Goal: Obtain resource: Obtain resource

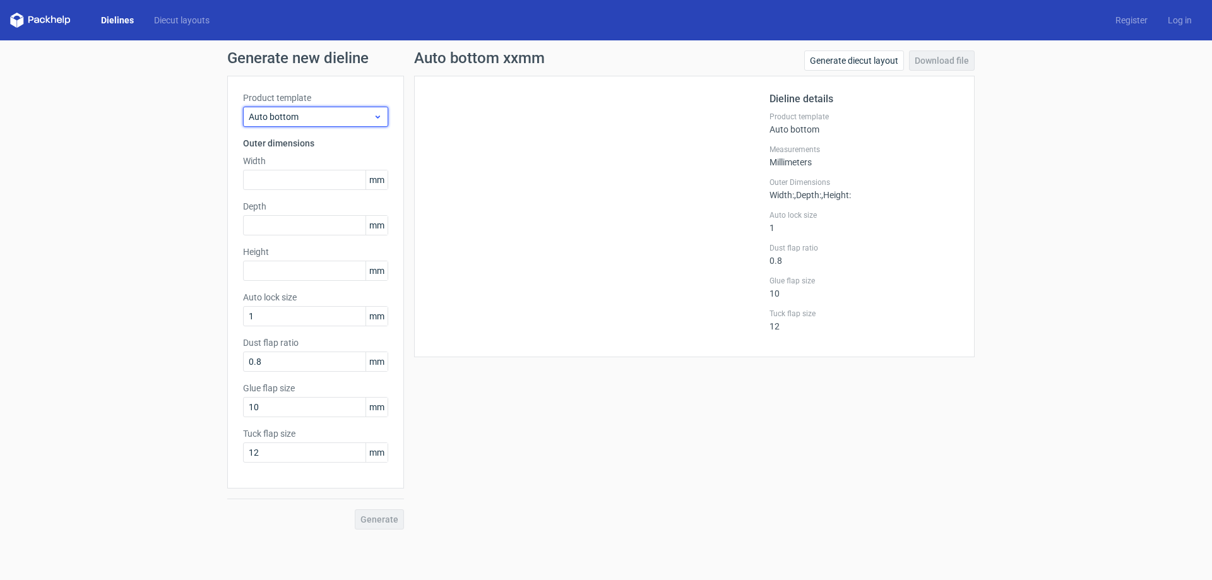
click at [328, 114] on span "Auto bottom" at bounding box center [311, 117] width 124 height 13
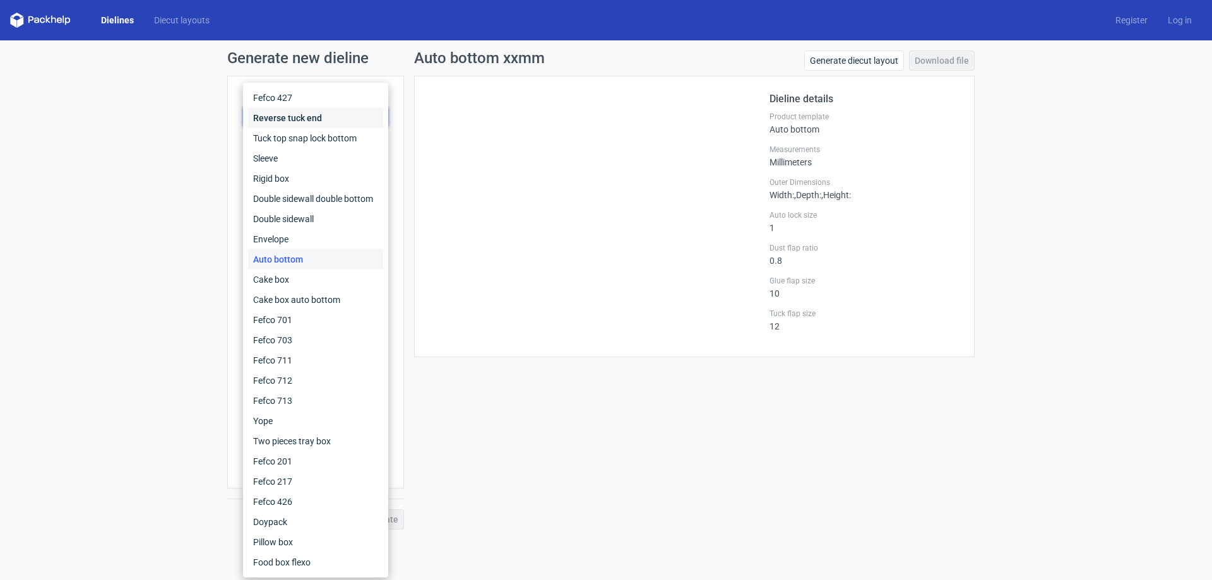
click at [328, 114] on div "Reverse tuck end" at bounding box center [315, 118] width 135 height 20
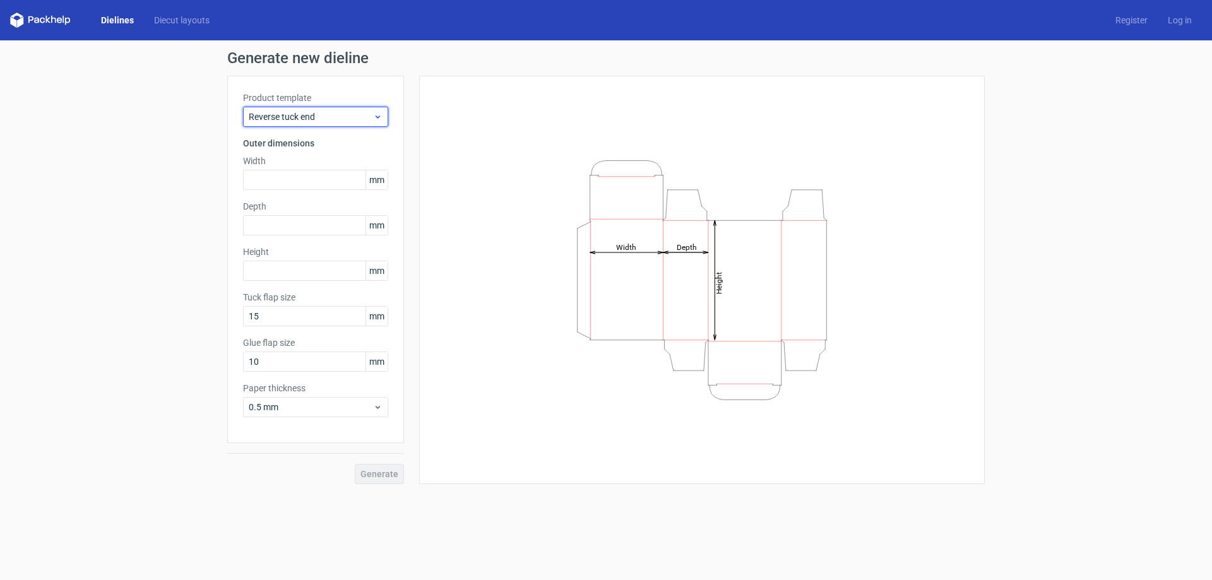
click at [328, 114] on span "Reverse tuck end" at bounding box center [311, 117] width 124 height 13
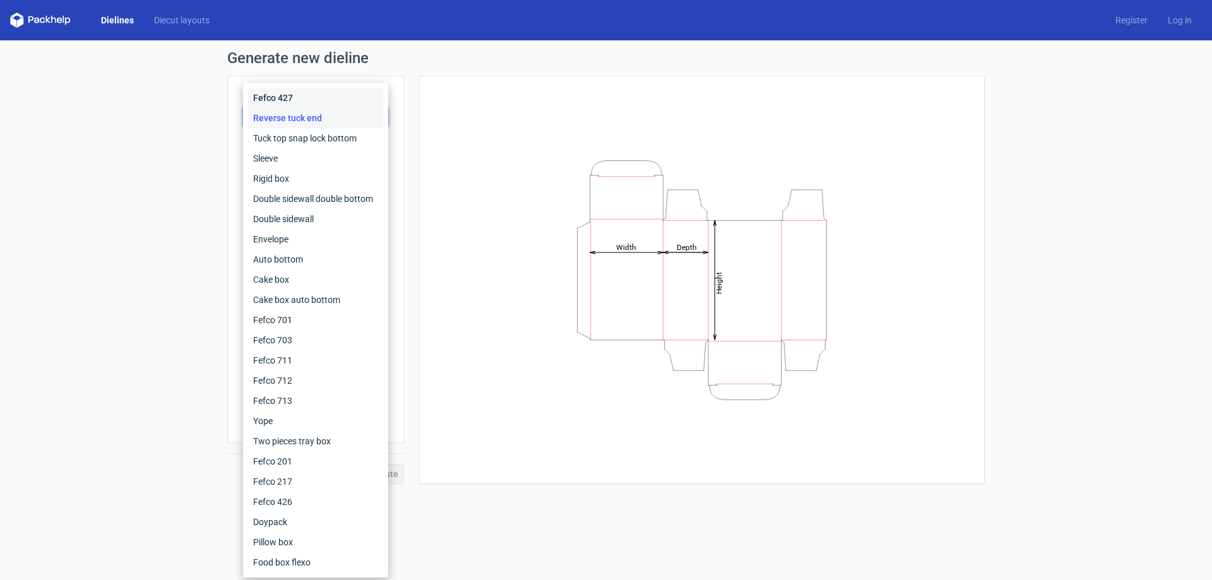
click at [321, 93] on div "Fefco 427" at bounding box center [315, 98] width 135 height 20
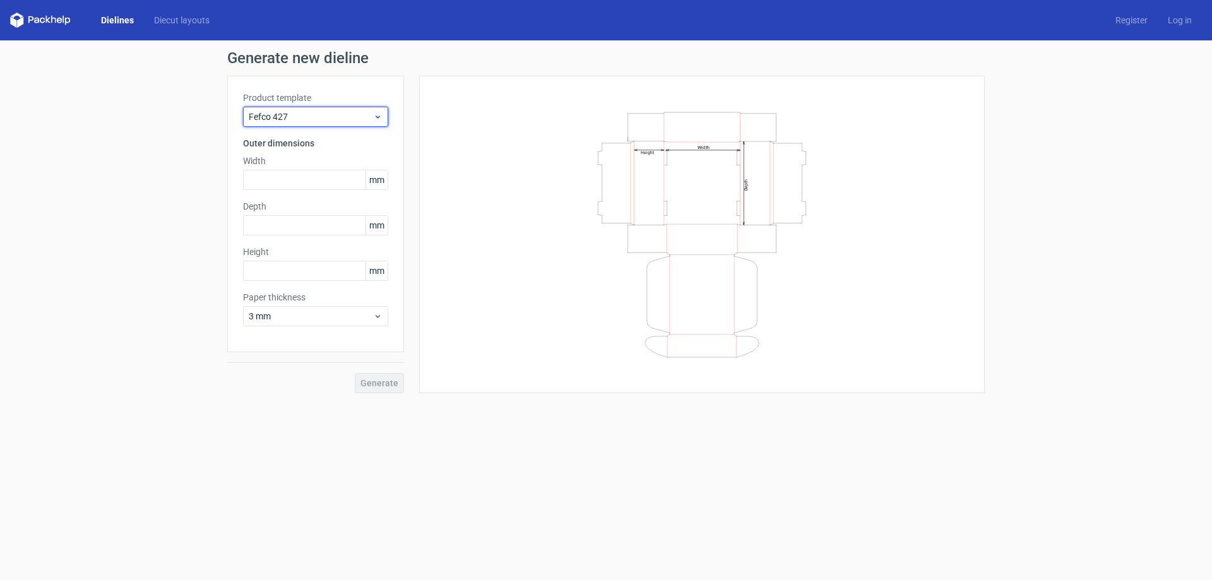
click at [338, 115] on span "Fefco 427" at bounding box center [311, 117] width 124 height 13
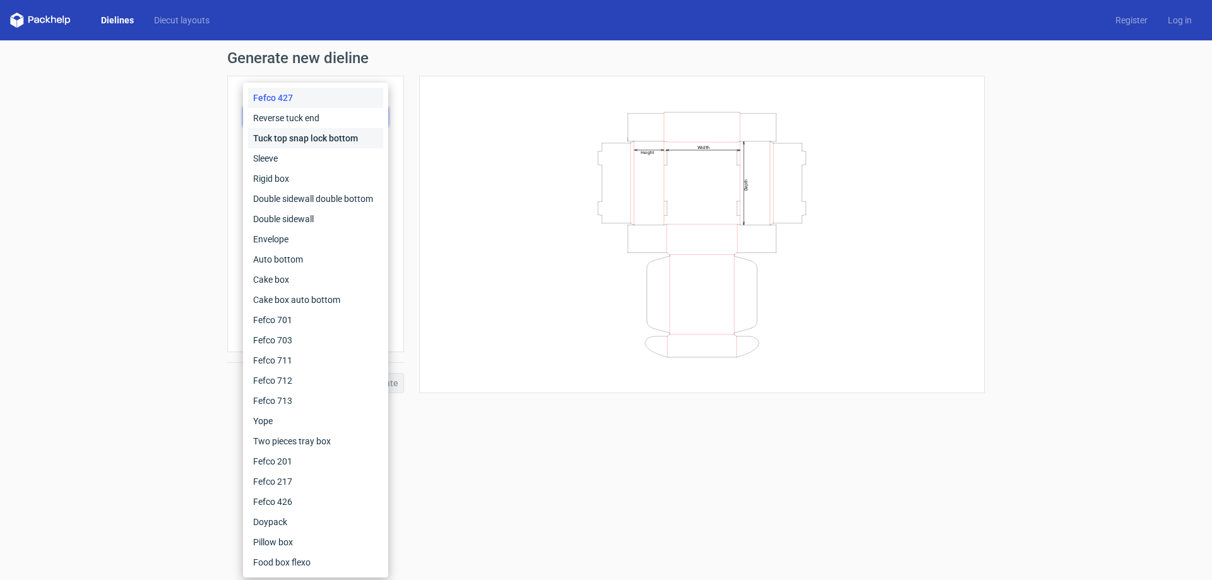
click at [315, 143] on div "Tuck top snap lock bottom" at bounding box center [315, 138] width 135 height 20
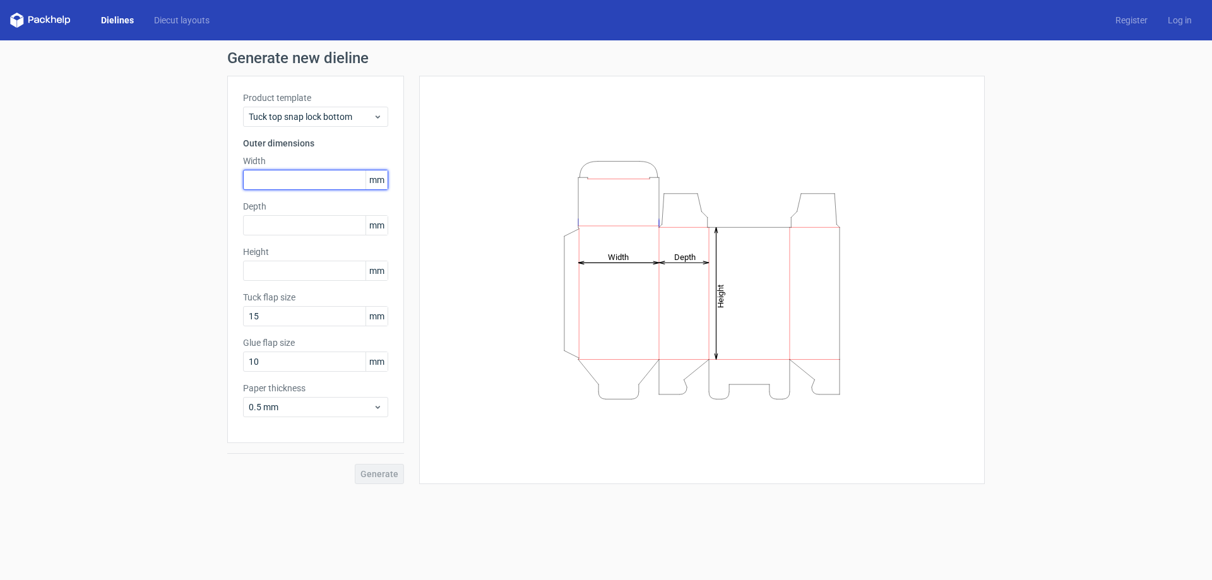
click at [337, 179] on input "text" at bounding box center [315, 180] width 145 height 20
click at [280, 179] on input "text" at bounding box center [315, 180] width 145 height 20
drag, startPoint x: 306, startPoint y: 184, endPoint x: 207, endPoint y: 183, distance: 99.1
click at [207, 183] on div "Generate new dieline Product template Tuck top snap lock bottom Outer dimension…" at bounding box center [606, 267] width 1212 height 454
type input "85"
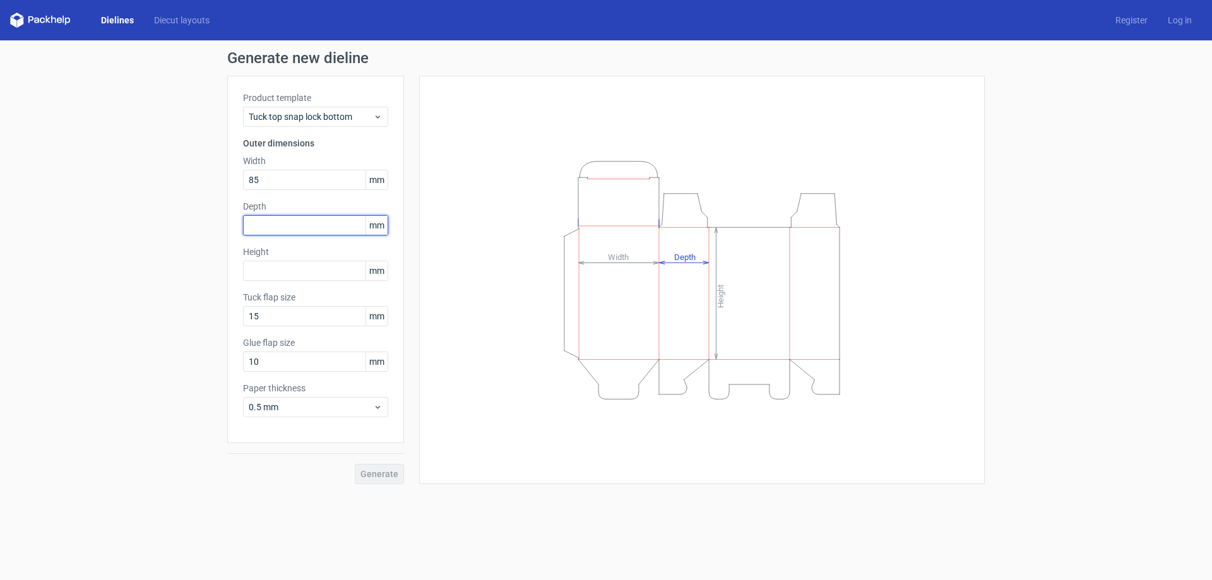
click at [277, 223] on input "text" at bounding box center [315, 225] width 145 height 20
type input "85"
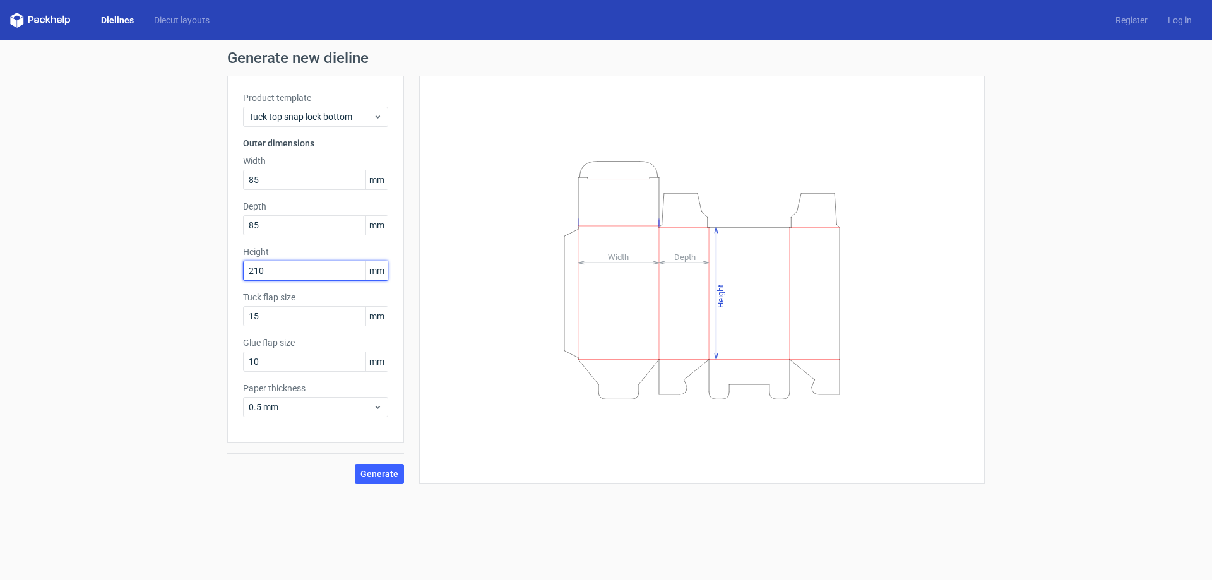
click at [289, 268] on input "210" at bounding box center [315, 271] width 145 height 20
type input "210"
click at [280, 311] on input "15" at bounding box center [315, 316] width 145 height 20
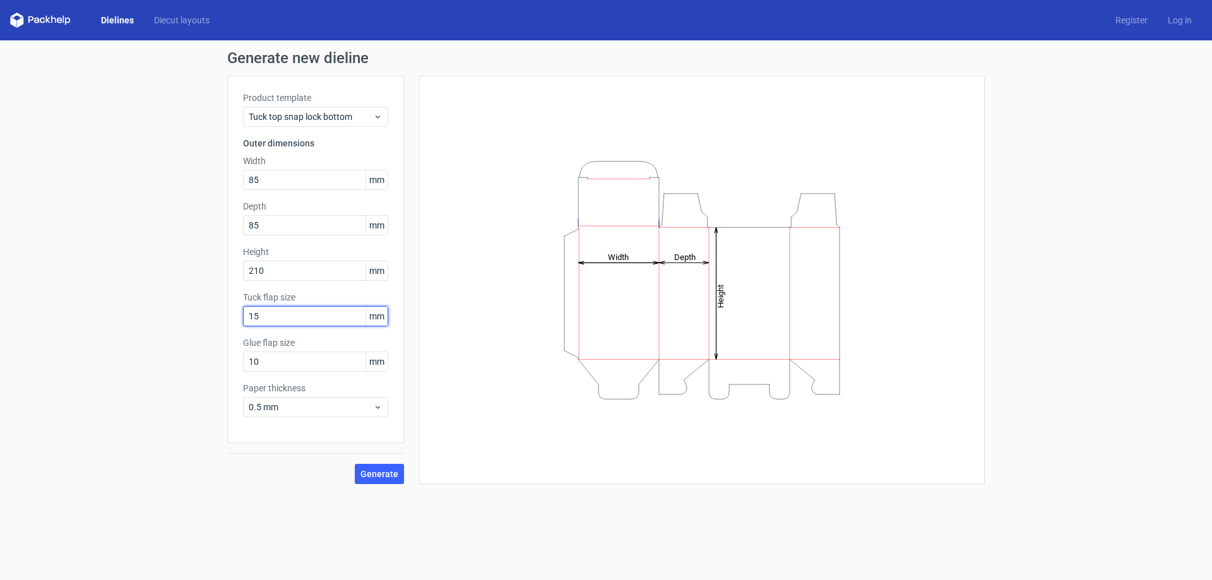
click at [270, 318] on input "15" at bounding box center [315, 316] width 145 height 20
click at [381, 471] on span "Generate" at bounding box center [380, 474] width 38 height 9
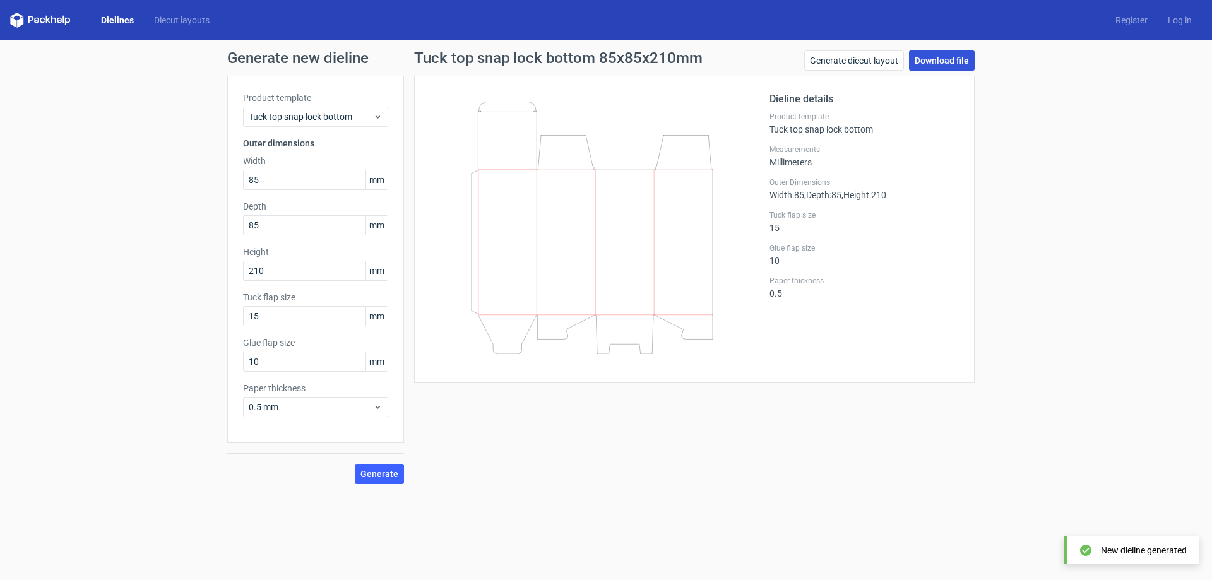
click at [936, 61] on link "Download file" at bounding box center [942, 61] width 66 height 20
click at [927, 67] on link "Download file" at bounding box center [942, 61] width 66 height 20
click at [903, 352] on div "Dieline details Product template Tuck top snap lock bottom Measurements Millime…" at bounding box center [864, 230] width 189 height 276
click at [858, 63] on link "Generate diecut layout" at bounding box center [855, 61] width 100 height 20
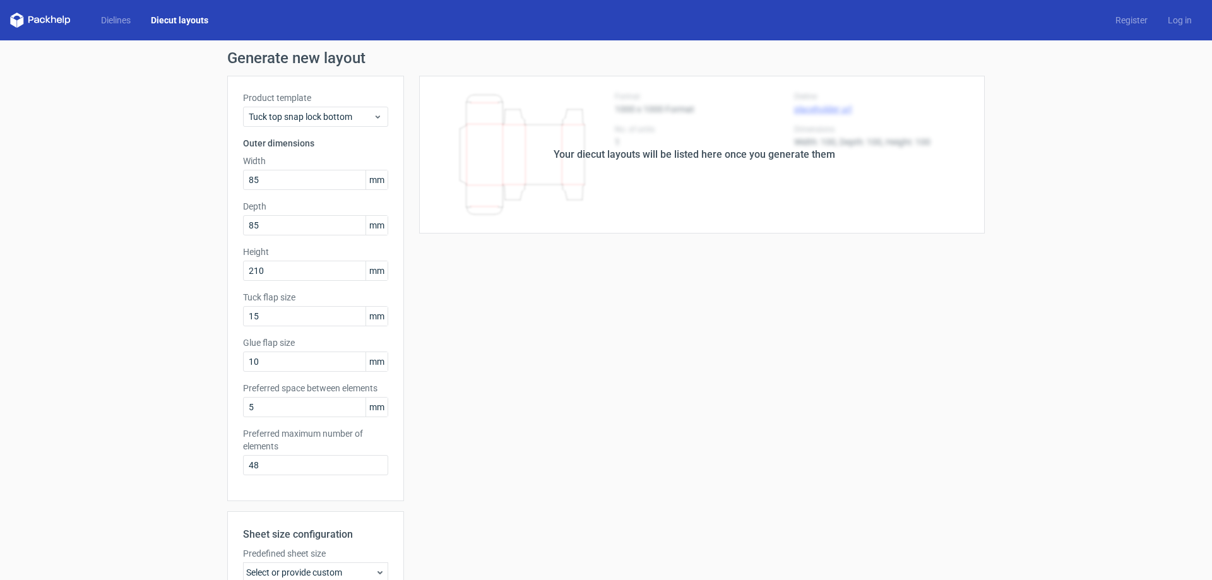
click at [715, 204] on div "Your diecut layouts will be listed here once you generate them" at bounding box center [694, 155] width 581 height 158
click at [1032, 83] on div "Generate new layout Product template Tuck top snap lock bottom Outer dimensions…" at bounding box center [606, 405] width 1212 height 731
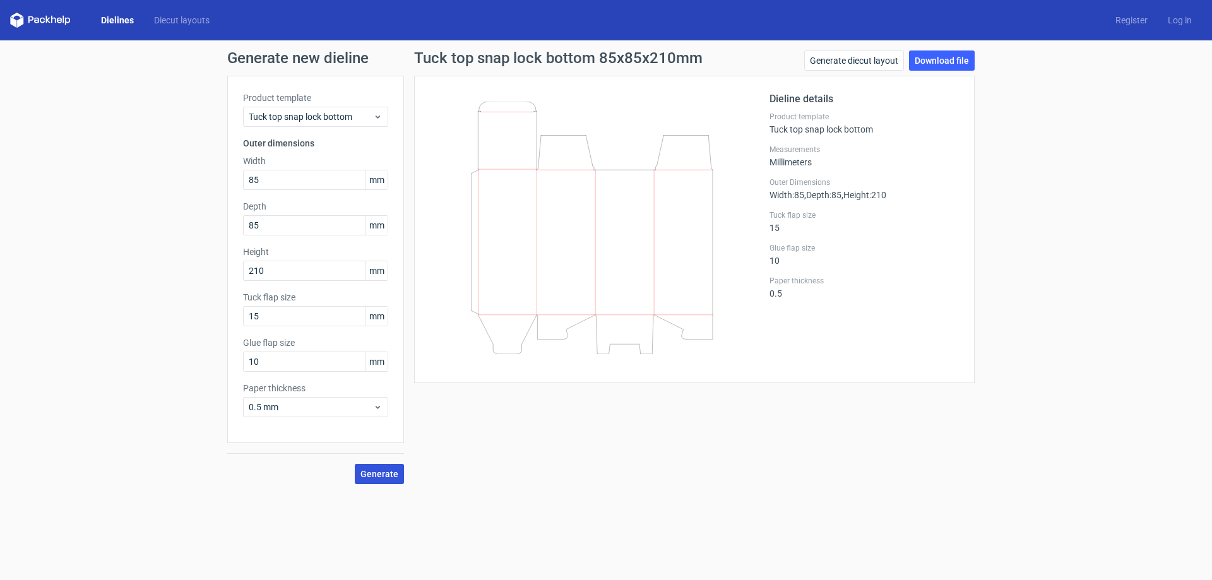
click at [397, 473] on span "Generate" at bounding box center [380, 474] width 38 height 9
click at [957, 60] on link "Download file" at bounding box center [942, 61] width 66 height 20
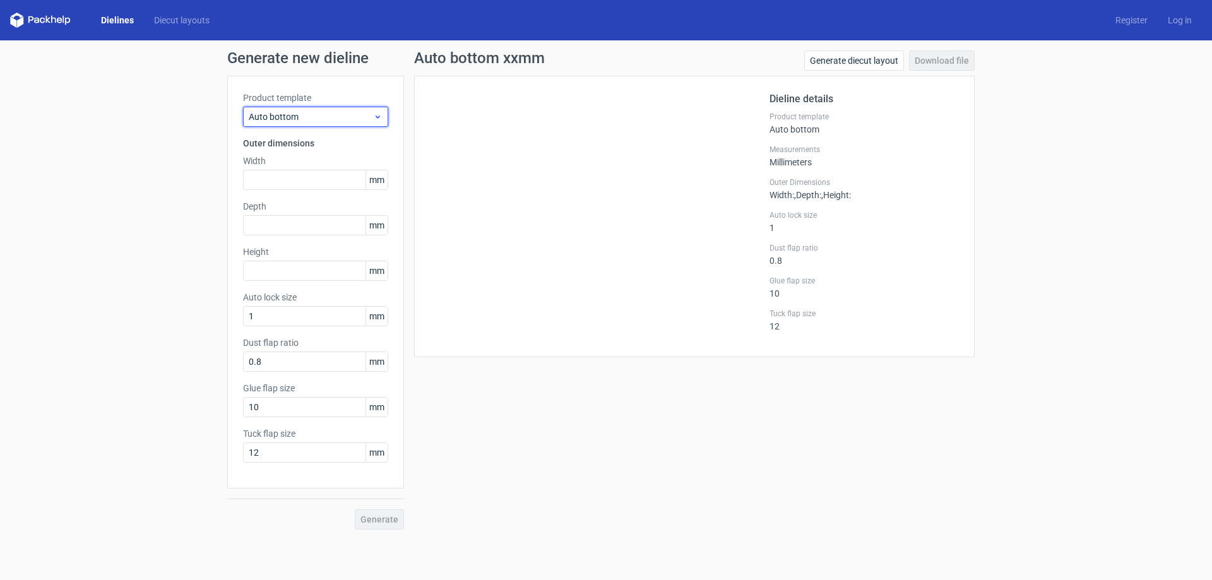
click at [335, 119] on span "Auto bottom" at bounding box center [311, 117] width 124 height 13
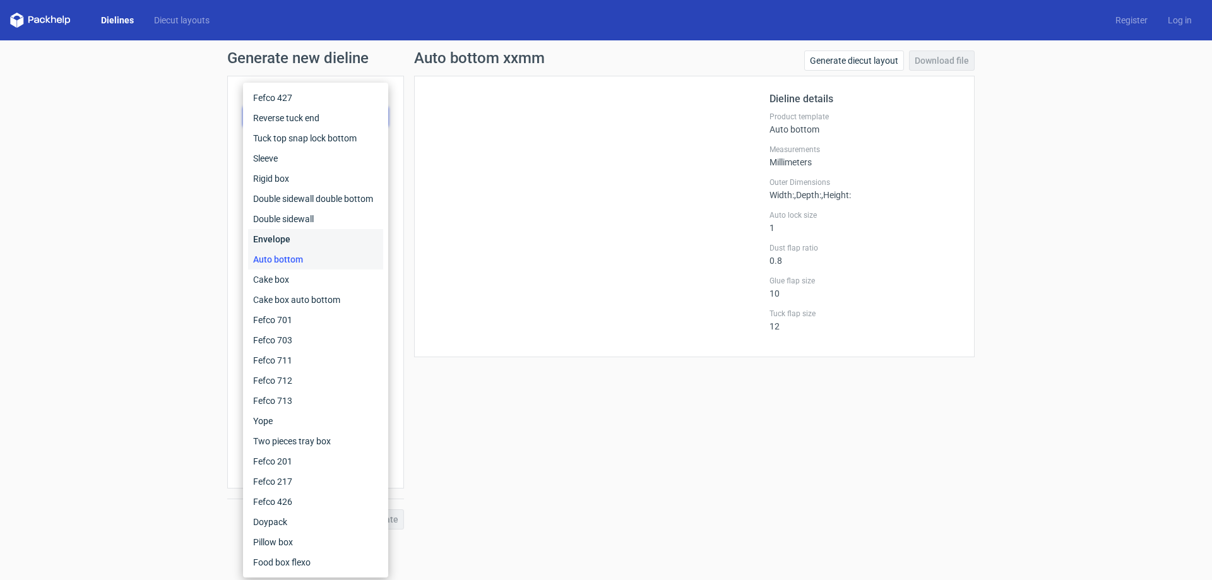
click at [279, 236] on div "Envelope" at bounding box center [315, 239] width 135 height 20
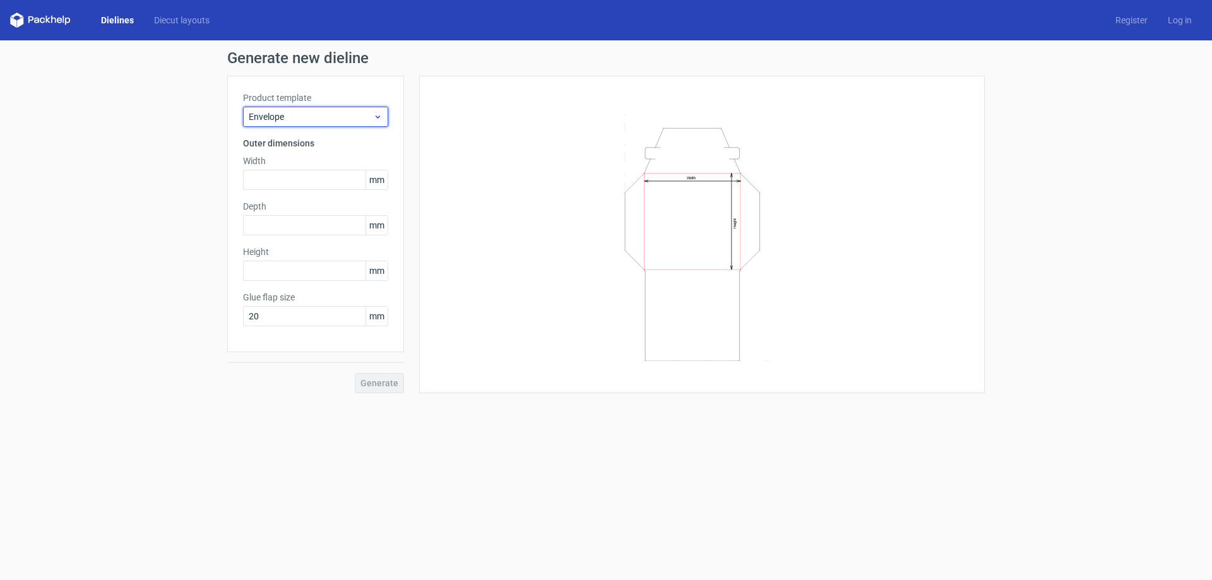
click at [337, 119] on span "Envelope" at bounding box center [311, 117] width 124 height 13
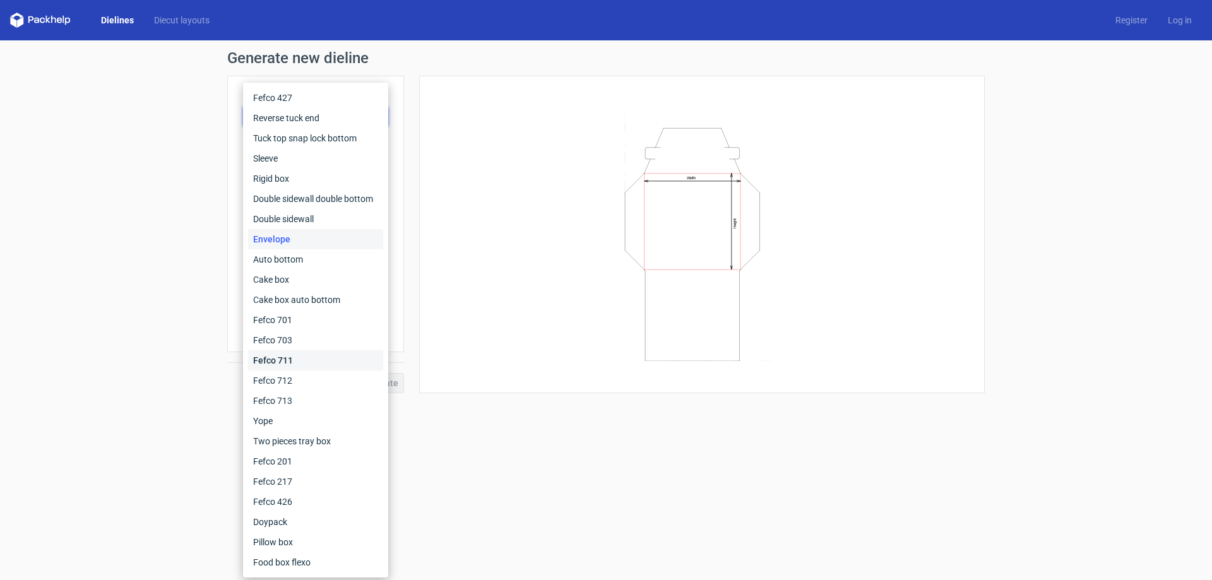
click at [301, 356] on div "Fefco 711" at bounding box center [315, 360] width 135 height 20
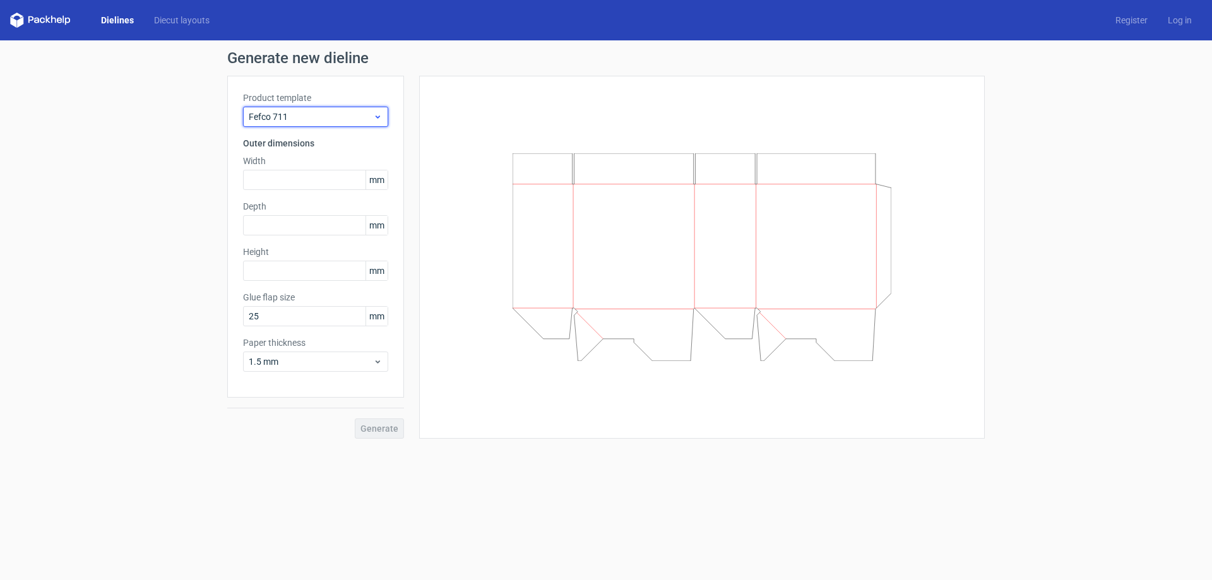
click at [322, 115] on span "Fefco 711" at bounding box center [311, 117] width 124 height 13
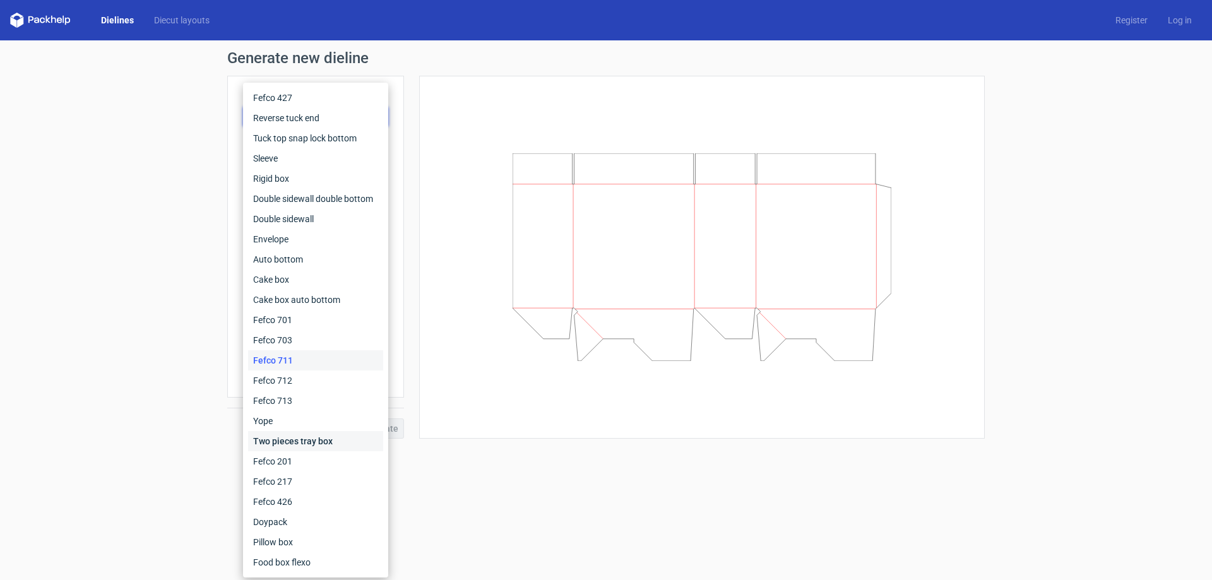
click at [300, 436] on div "Two pieces tray box" at bounding box center [315, 441] width 135 height 20
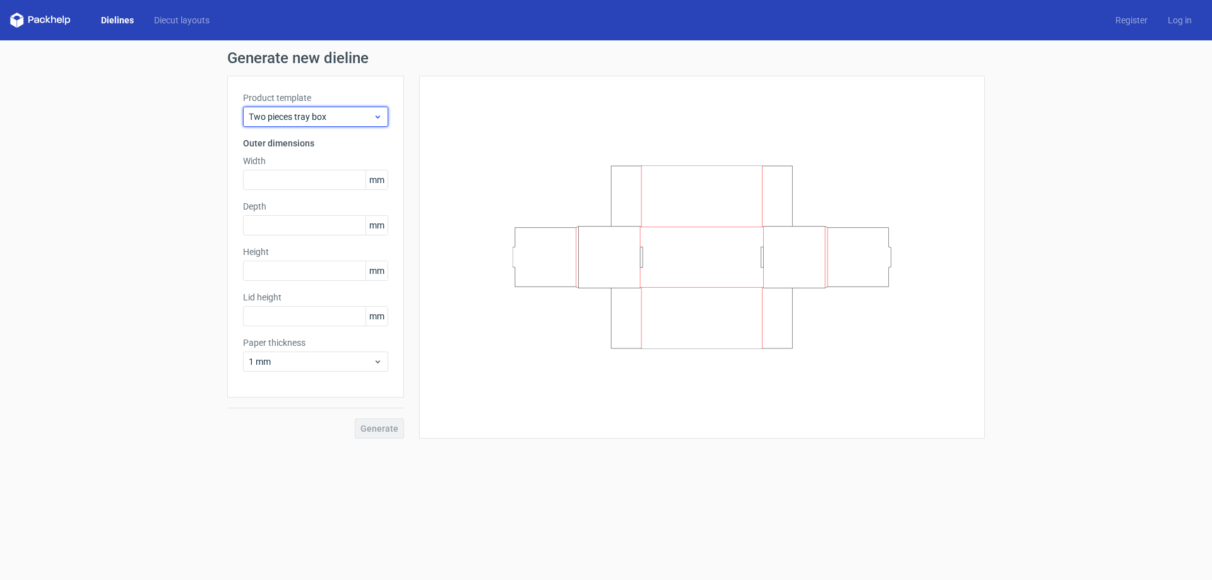
click at [318, 114] on span "Two pieces tray box" at bounding box center [311, 117] width 124 height 13
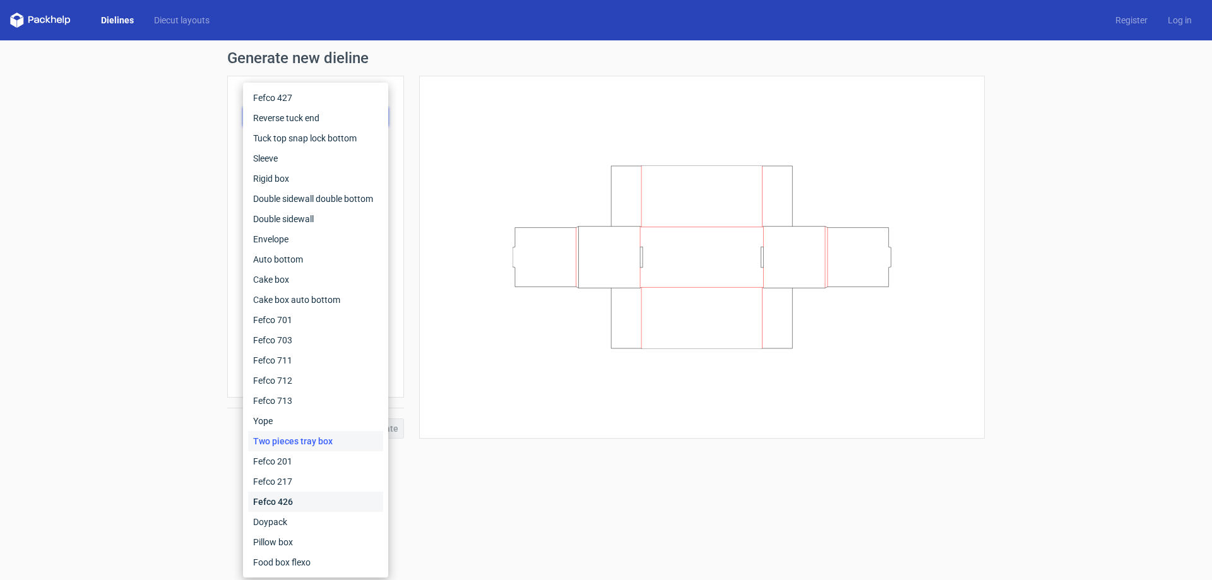
click at [289, 499] on div "Fefco 426" at bounding box center [315, 502] width 135 height 20
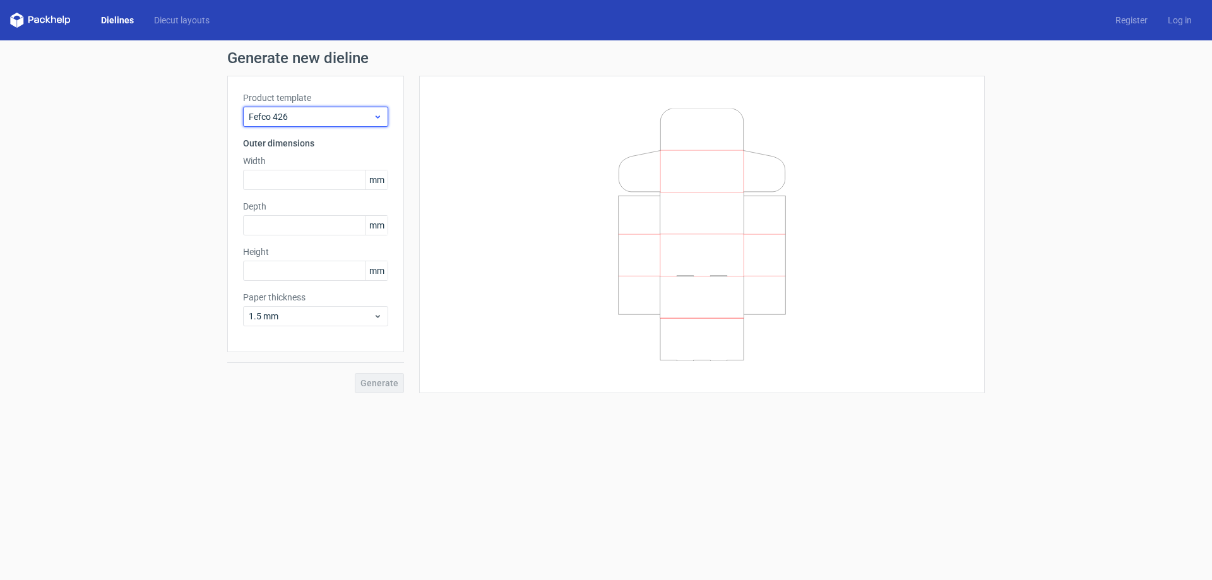
click at [301, 115] on span "Fefco 426" at bounding box center [311, 117] width 124 height 13
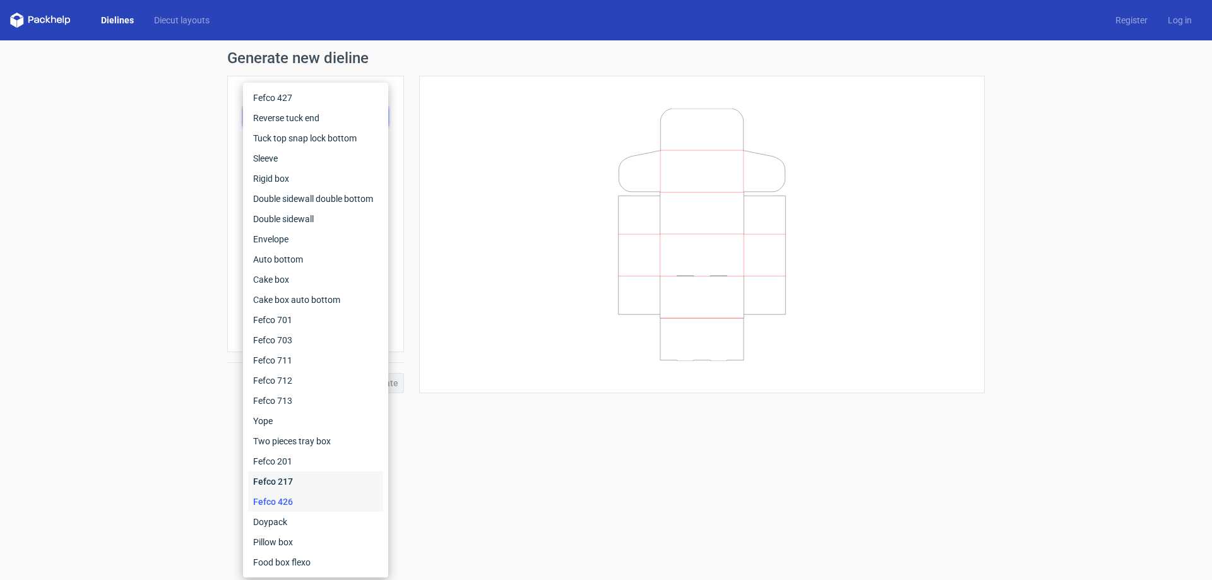
click at [296, 472] on div "Fefco 217" at bounding box center [315, 482] width 135 height 20
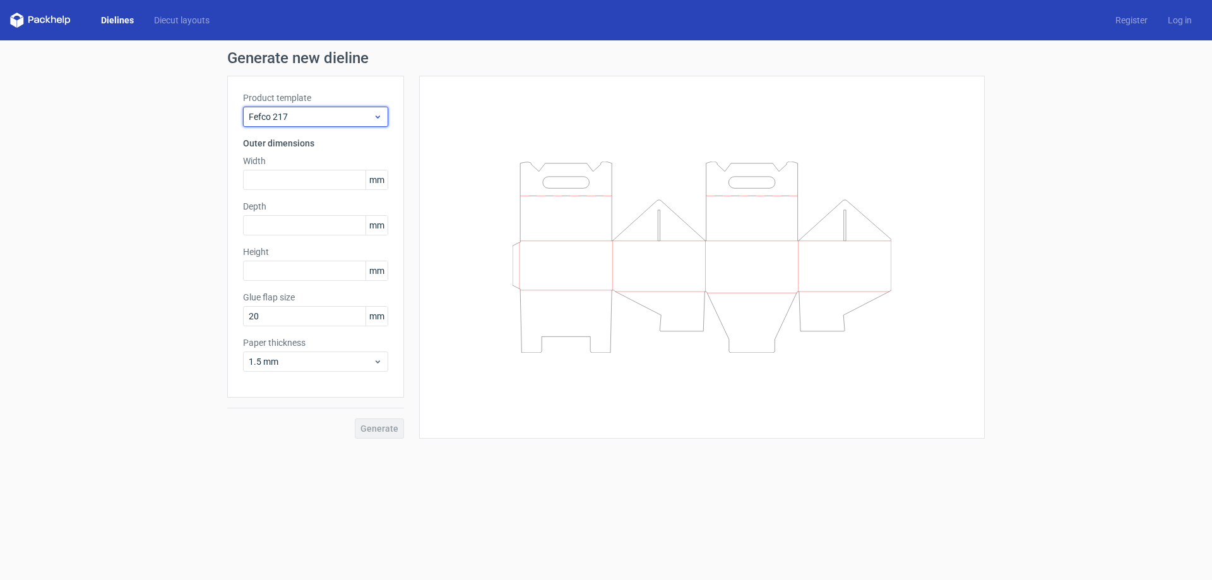
click at [329, 121] on span "Fefco 217" at bounding box center [311, 117] width 124 height 13
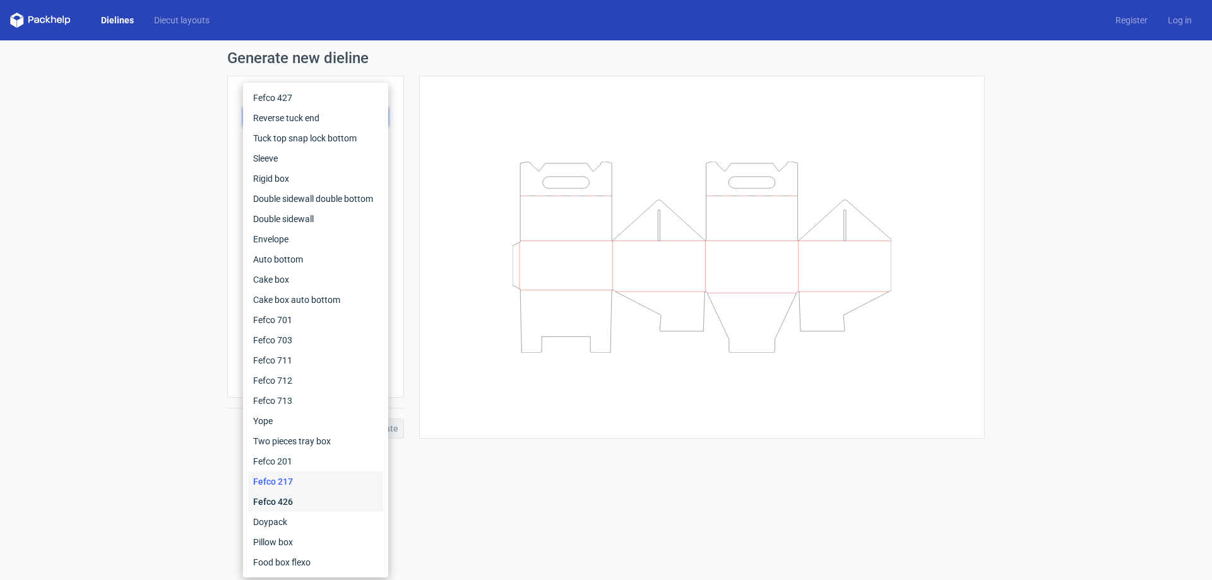
click at [295, 499] on div "Fefco 426" at bounding box center [315, 502] width 135 height 20
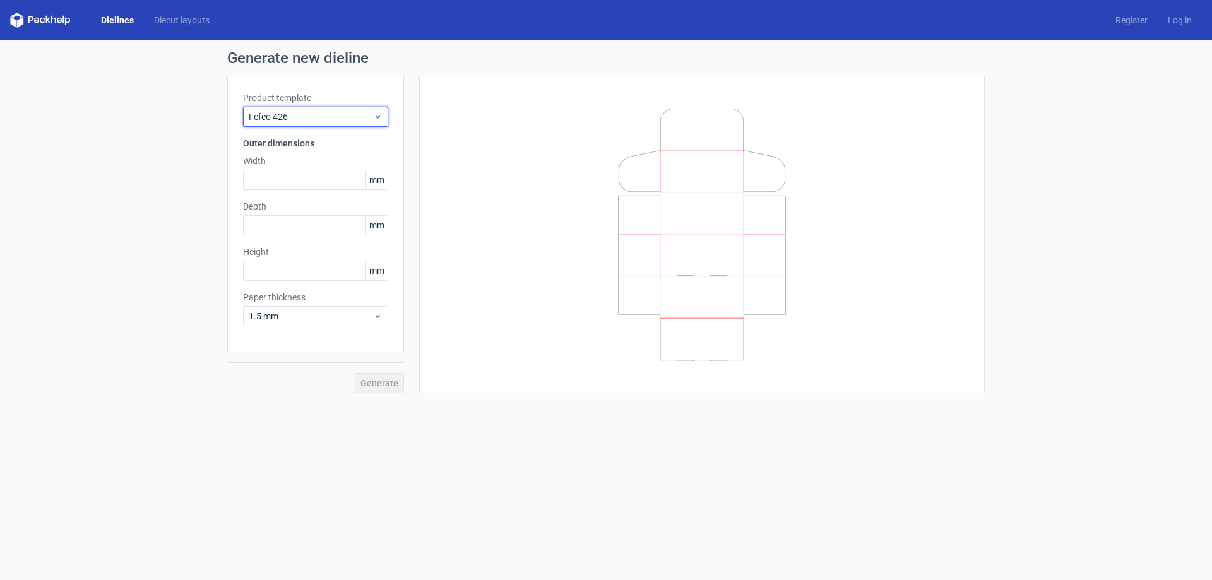
click at [320, 120] on span "Fefco 426" at bounding box center [311, 117] width 124 height 13
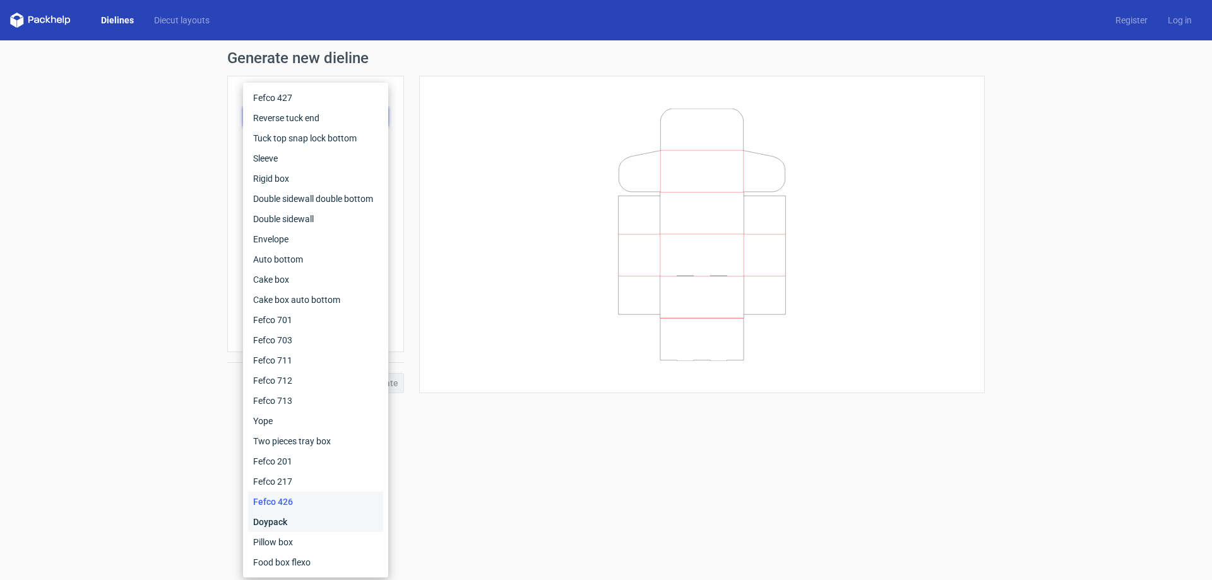
click at [315, 523] on div "Doypack" at bounding box center [315, 522] width 135 height 20
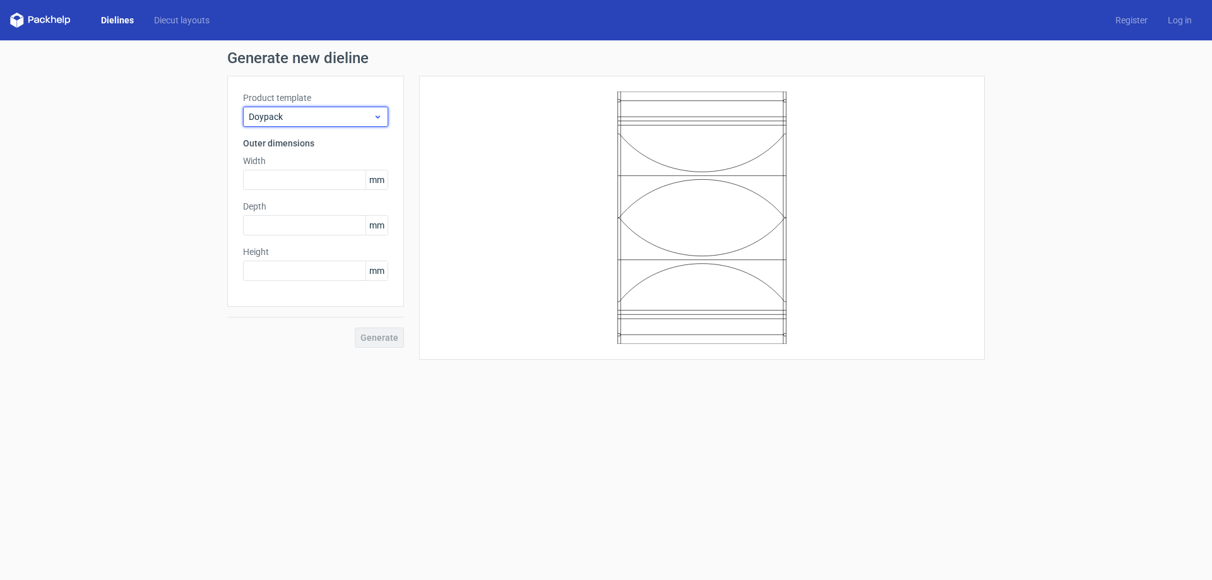
click at [312, 119] on span "Doypack" at bounding box center [311, 117] width 124 height 13
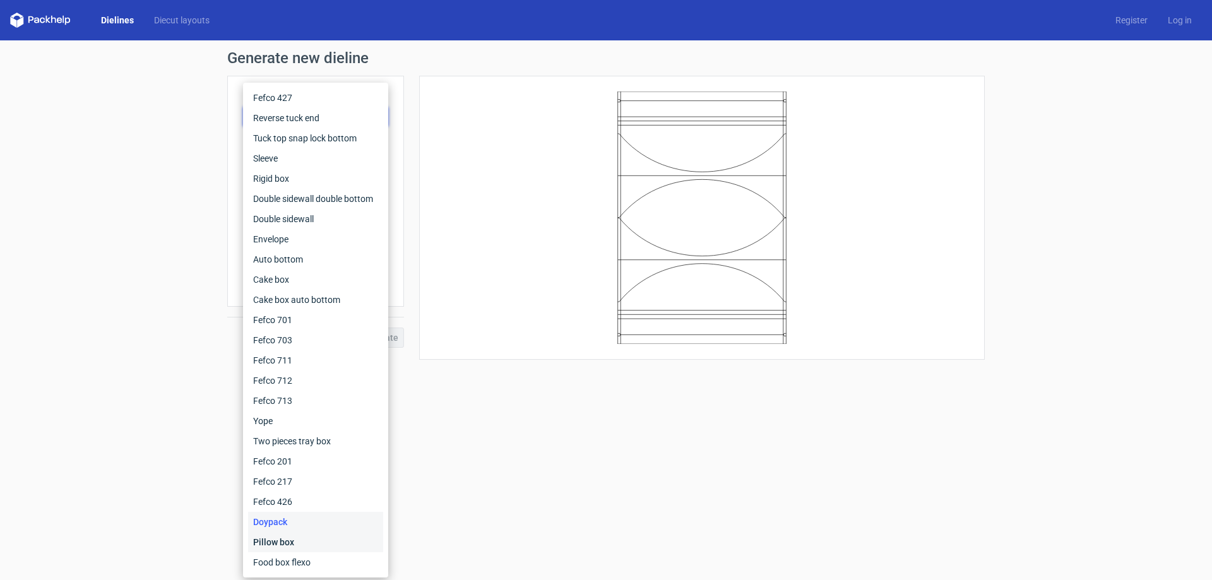
click at [297, 534] on div "Pillow box" at bounding box center [315, 542] width 135 height 20
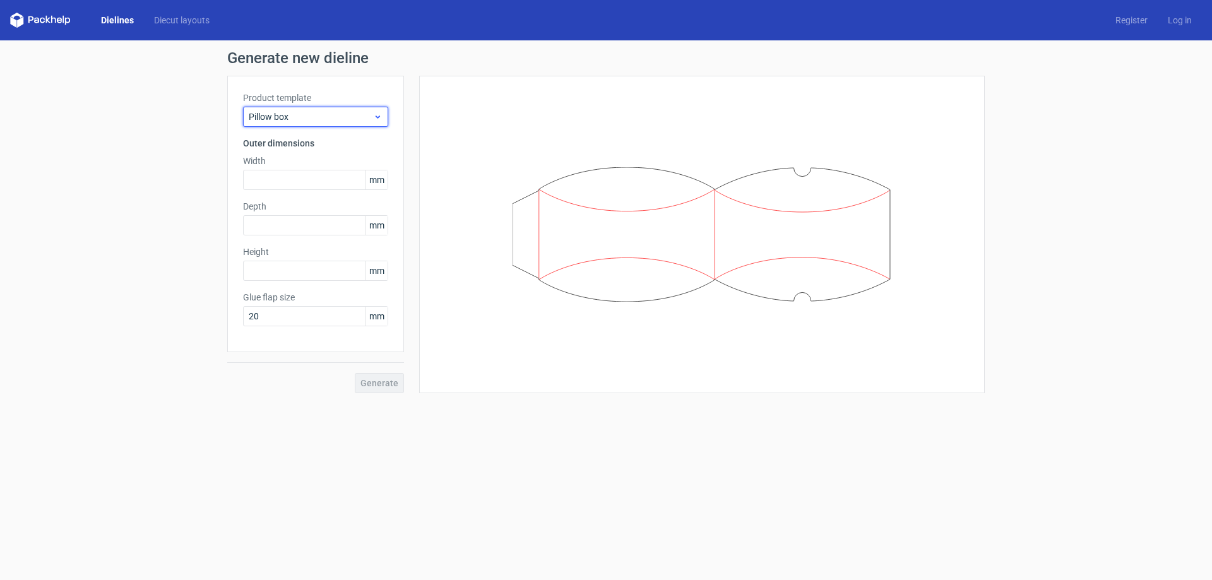
click at [313, 124] on div "Pillow box" at bounding box center [315, 117] width 145 height 20
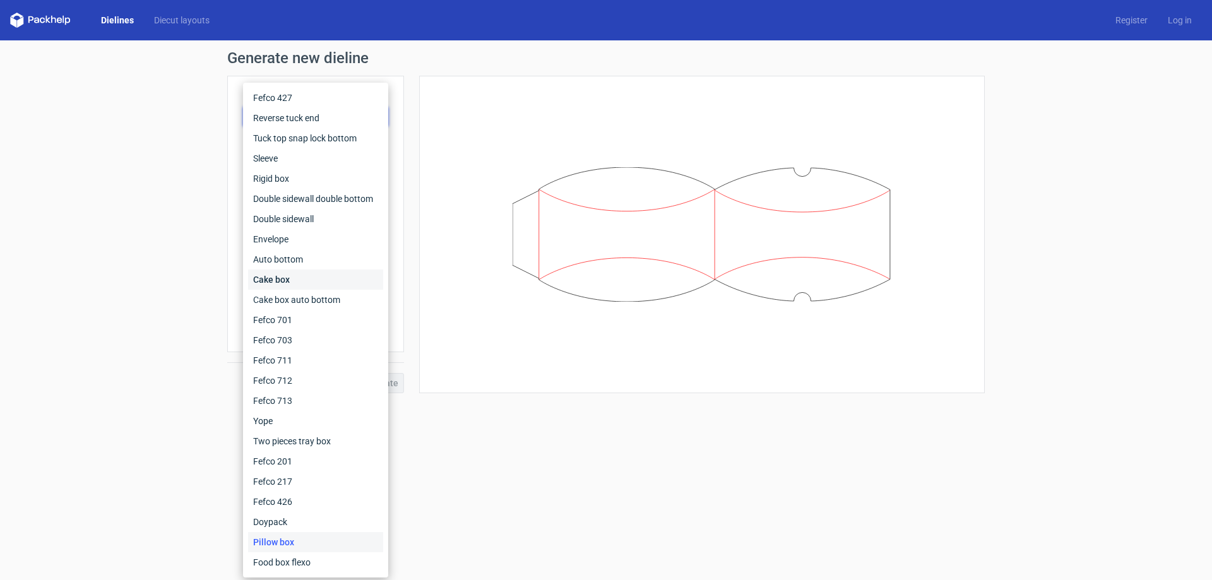
click at [294, 272] on div "Cake box" at bounding box center [315, 280] width 135 height 20
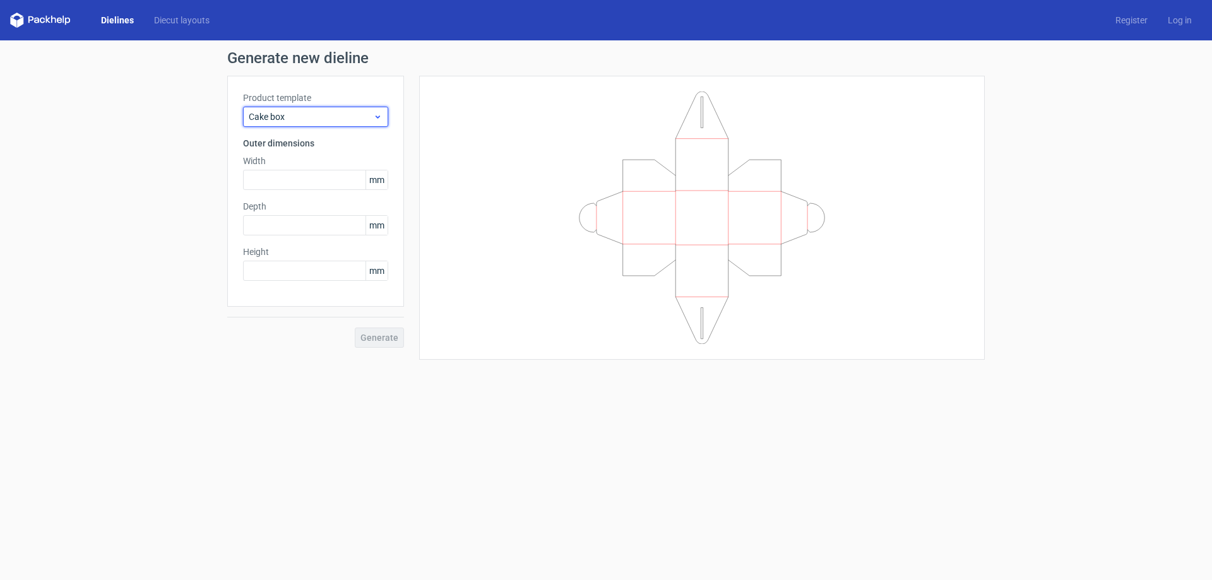
click at [328, 119] on span "Cake box" at bounding box center [311, 117] width 124 height 13
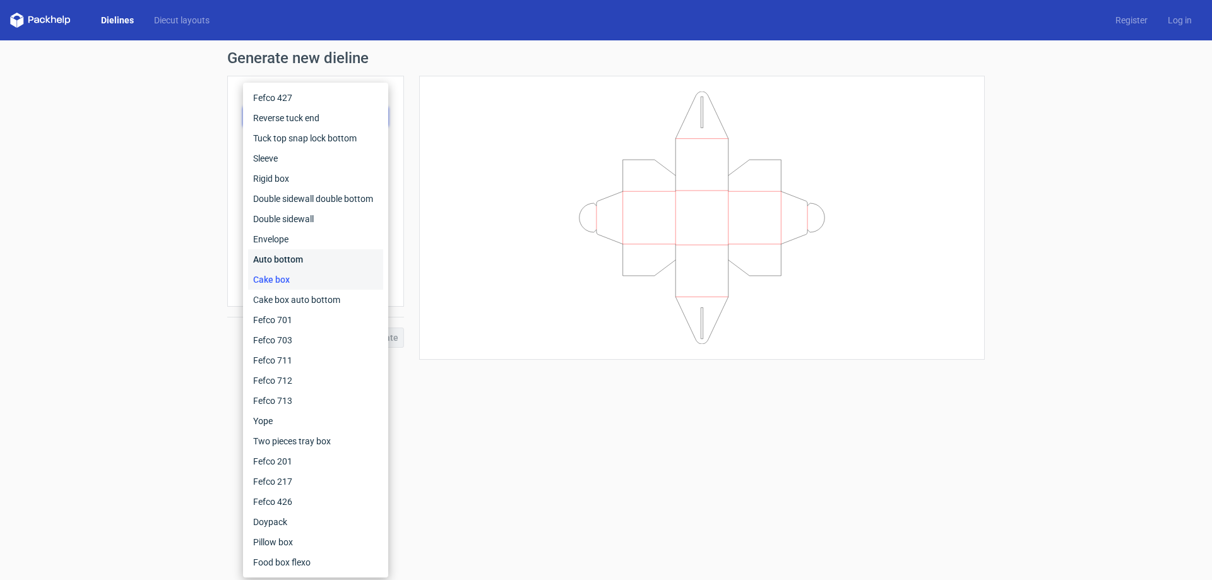
click at [302, 259] on div "Auto bottom" at bounding box center [315, 259] width 135 height 20
